Goal: Transaction & Acquisition: Purchase product/service

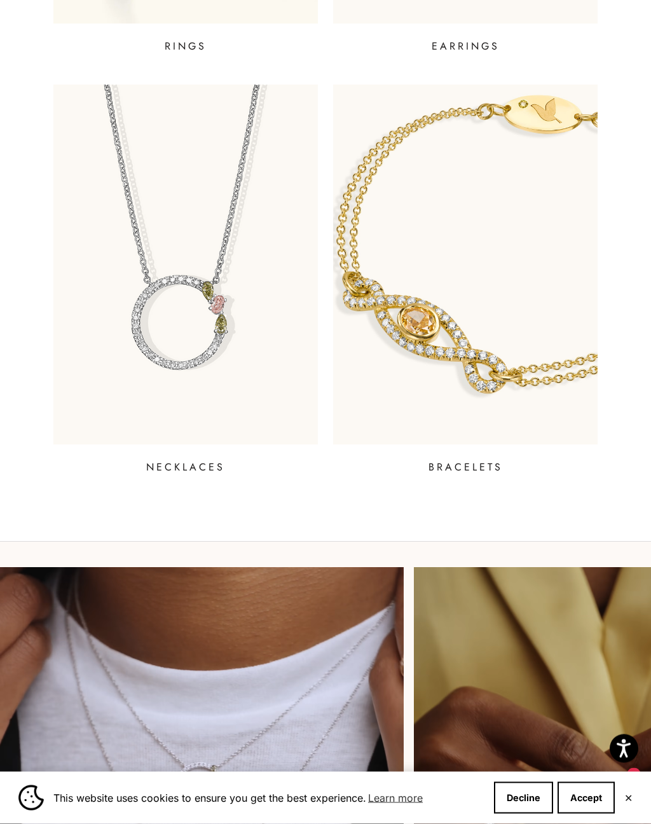
scroll to position [794, 0]
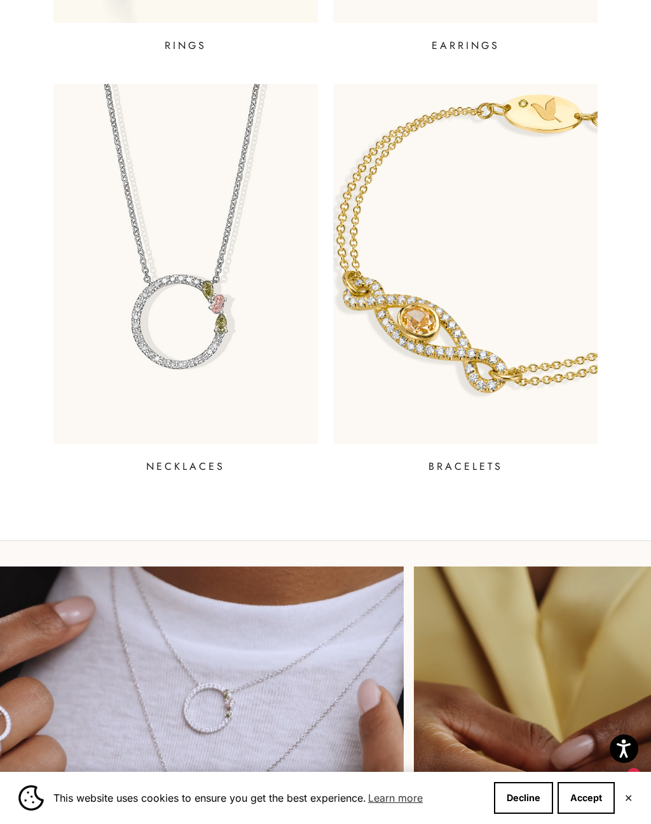
click at [197, 451] on link "NECKLACES" at bounding box center [185, 279] width 264 height 390
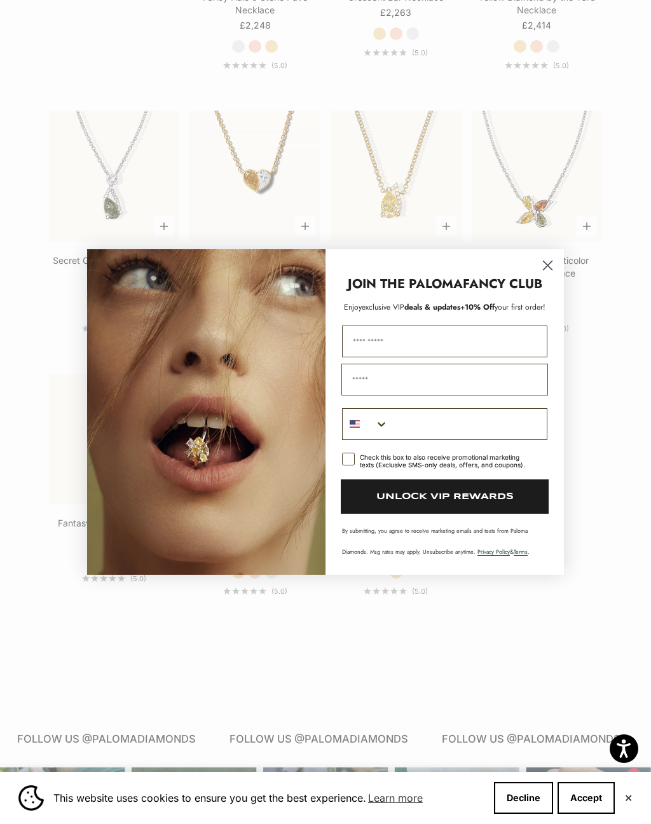
scroll to position [1280, 0]
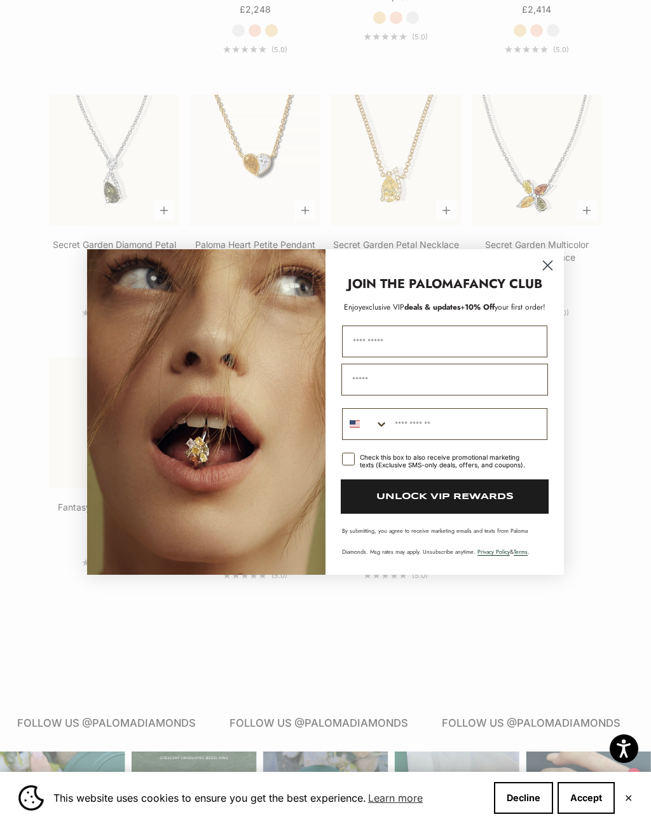
click at [557, 274] on circle "Close dialog" at bounding box center [547, 265] width 21 height 21
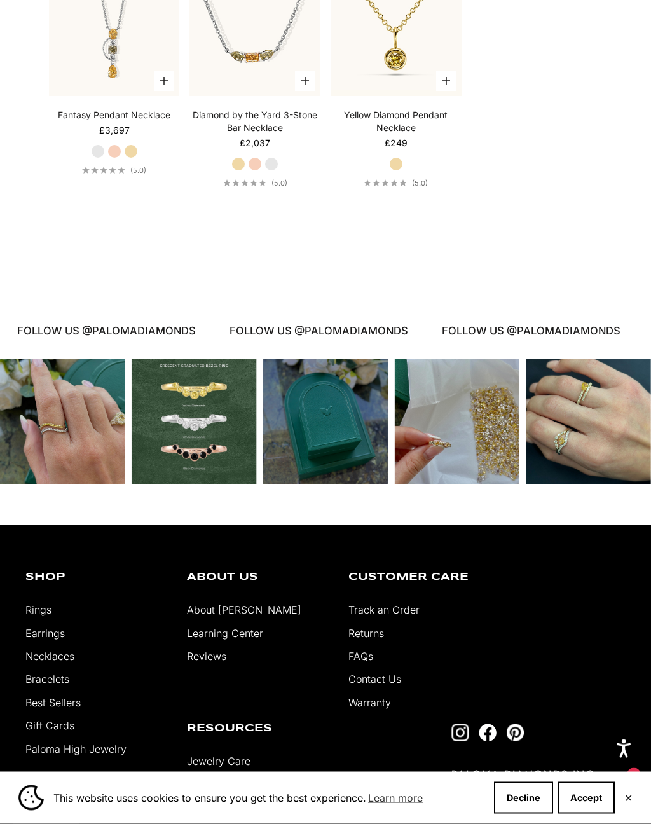
scroll to position [1674, 0]
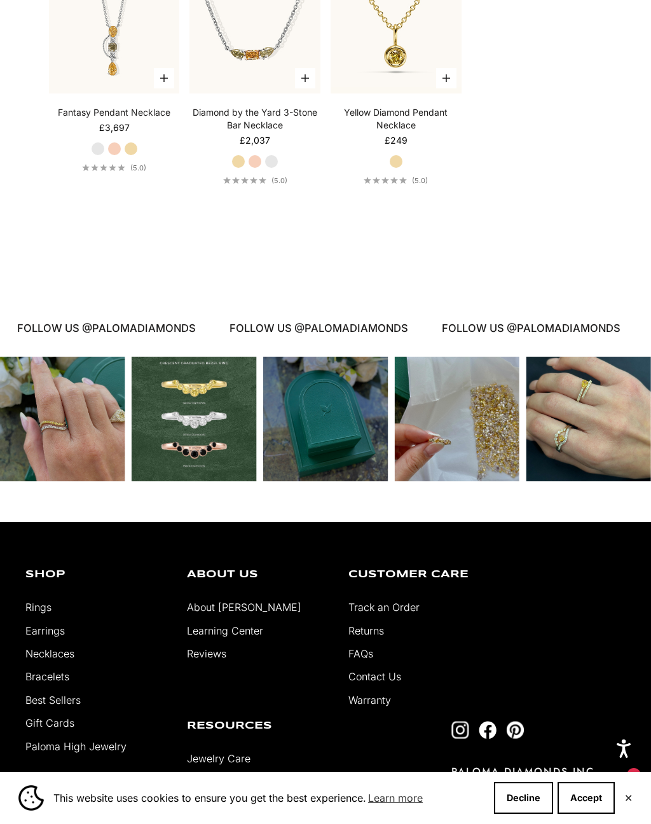
click at [74, 660] on link "Necklaces" at bounding box center [49, 653] width 49 height 13
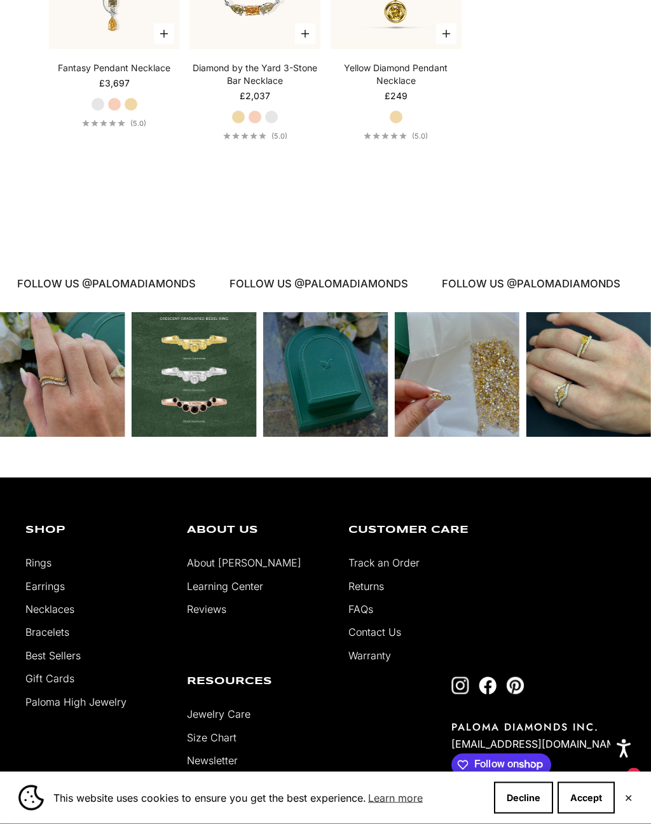
scroll to position [1719, 0]
click at [48, 569] on link "Rings" at bounding box center [38, 562] width 26 height 13
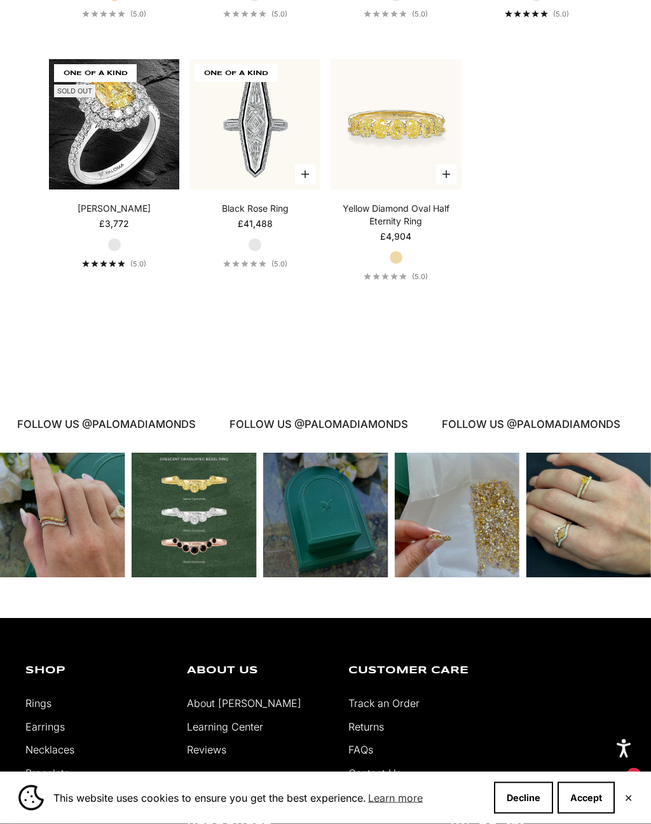
scroll to position [4707, 0]
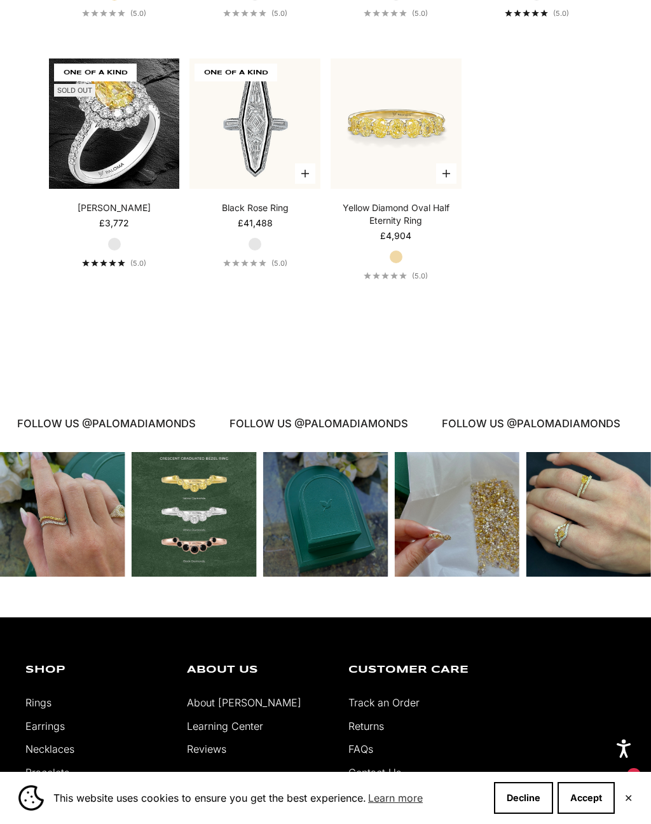
click at [256, 675] on p "About Us" at bounding box center [258, 670] width 142 height 10
click at [250, 709] on link "About [PERSON_NAME]" at bounding box center [244, 702] width 114 height 13
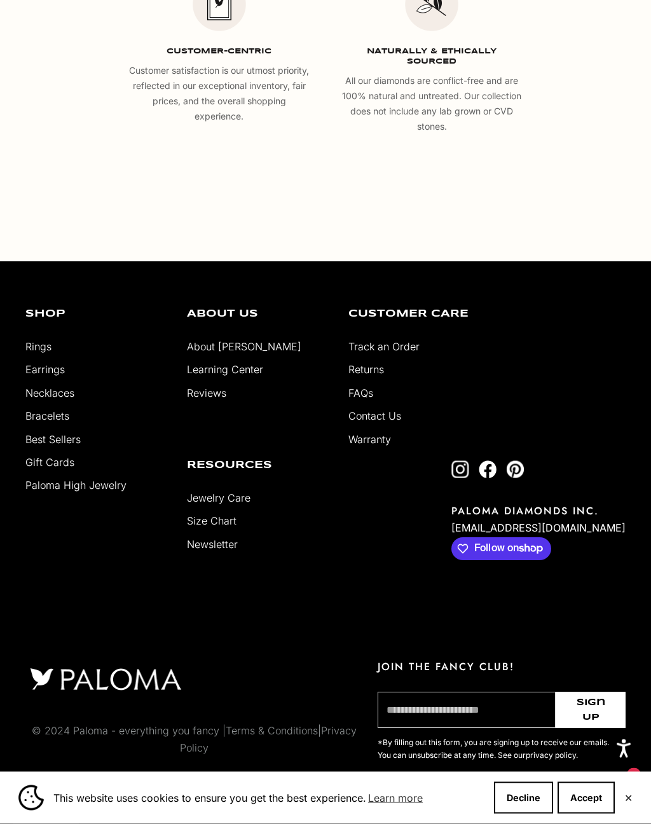
scroll to position [2387, 0]
click at [112, 491] on link "Paloma High Jewelry" at bounding box center [75, 484] width 101 height 13
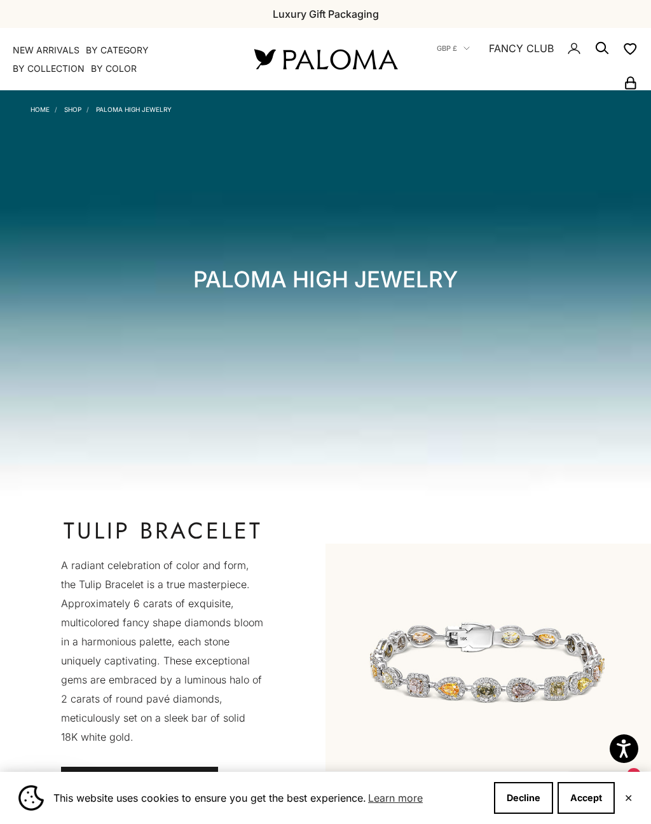
click at [133, 48] on summary "By Category" at bounding box center [117, 50] width 63 height 13
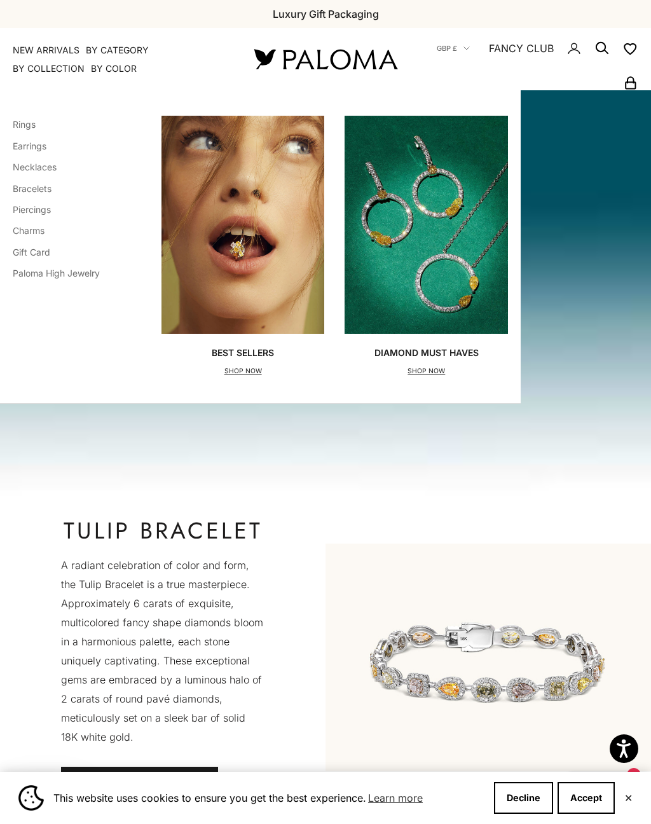
click at [65, 167] on li "Necklaces" at bounding box center [56, 166] width 87 height 17
click at [39, 170] on link "Necklaces" at bounding box center [35, 166] width 44 height 11
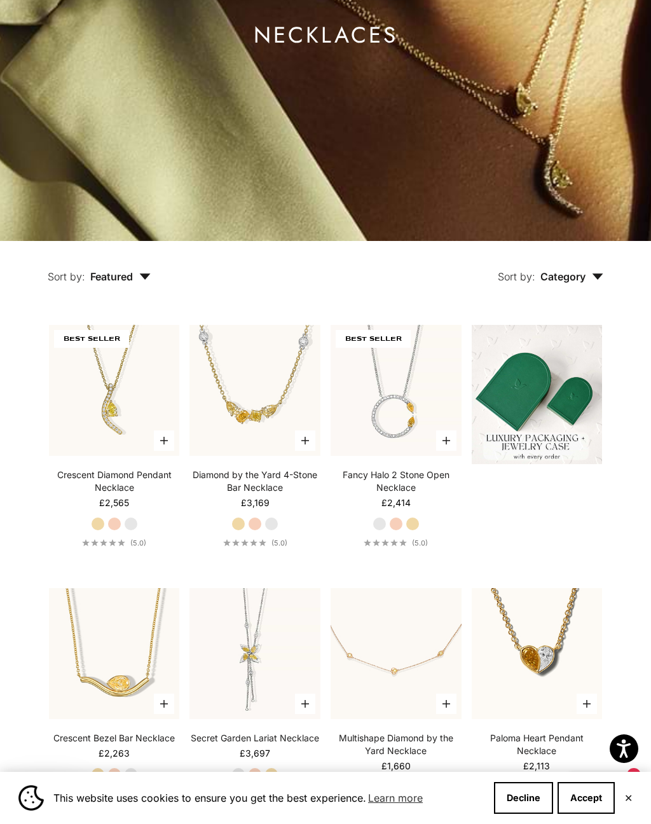
scroll to position [272, 0]
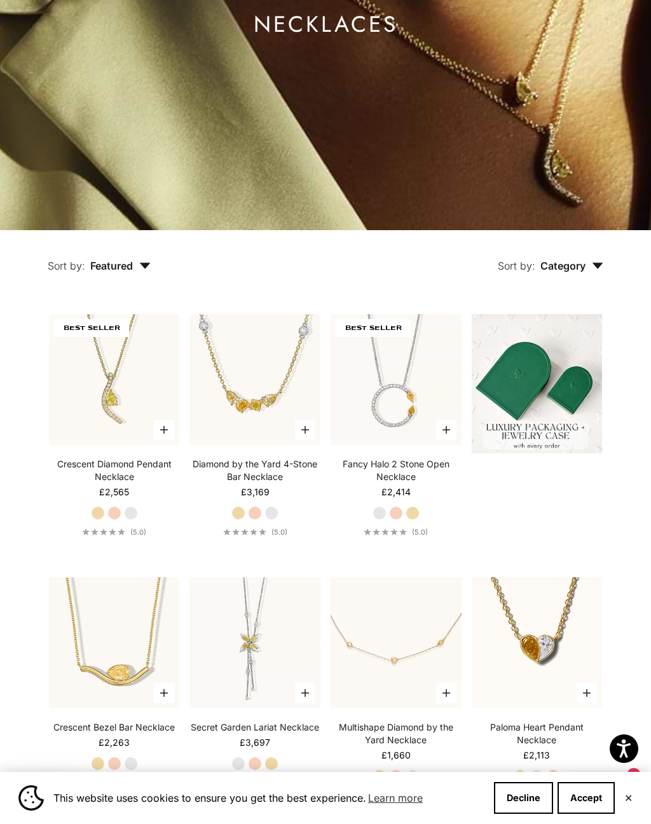
click at [398, 520] on label "Rose Gold" at bounding box center [396, 513] width 14 height 14
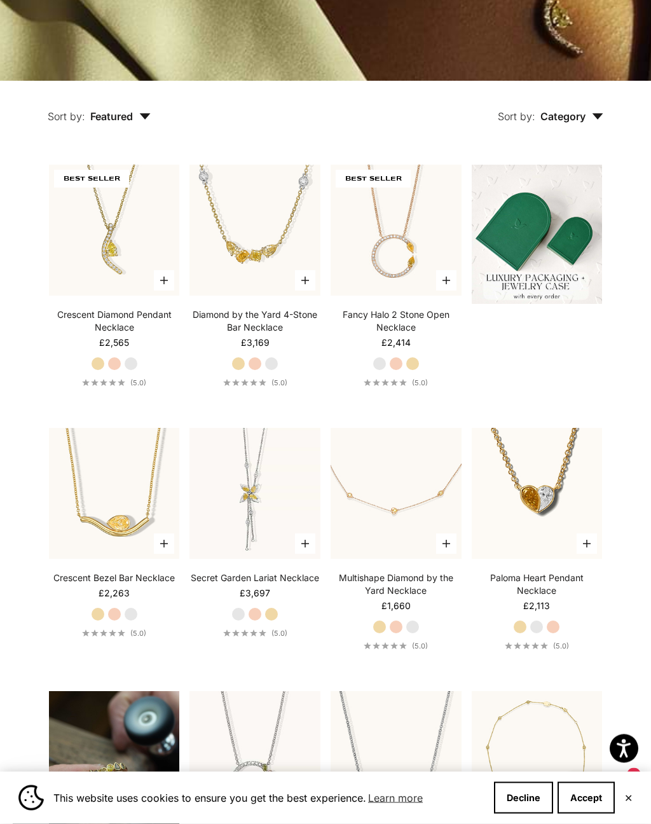
scroll to position [499, 0]
